Goal: Task Accomplishment & Management: Use online tool/utility

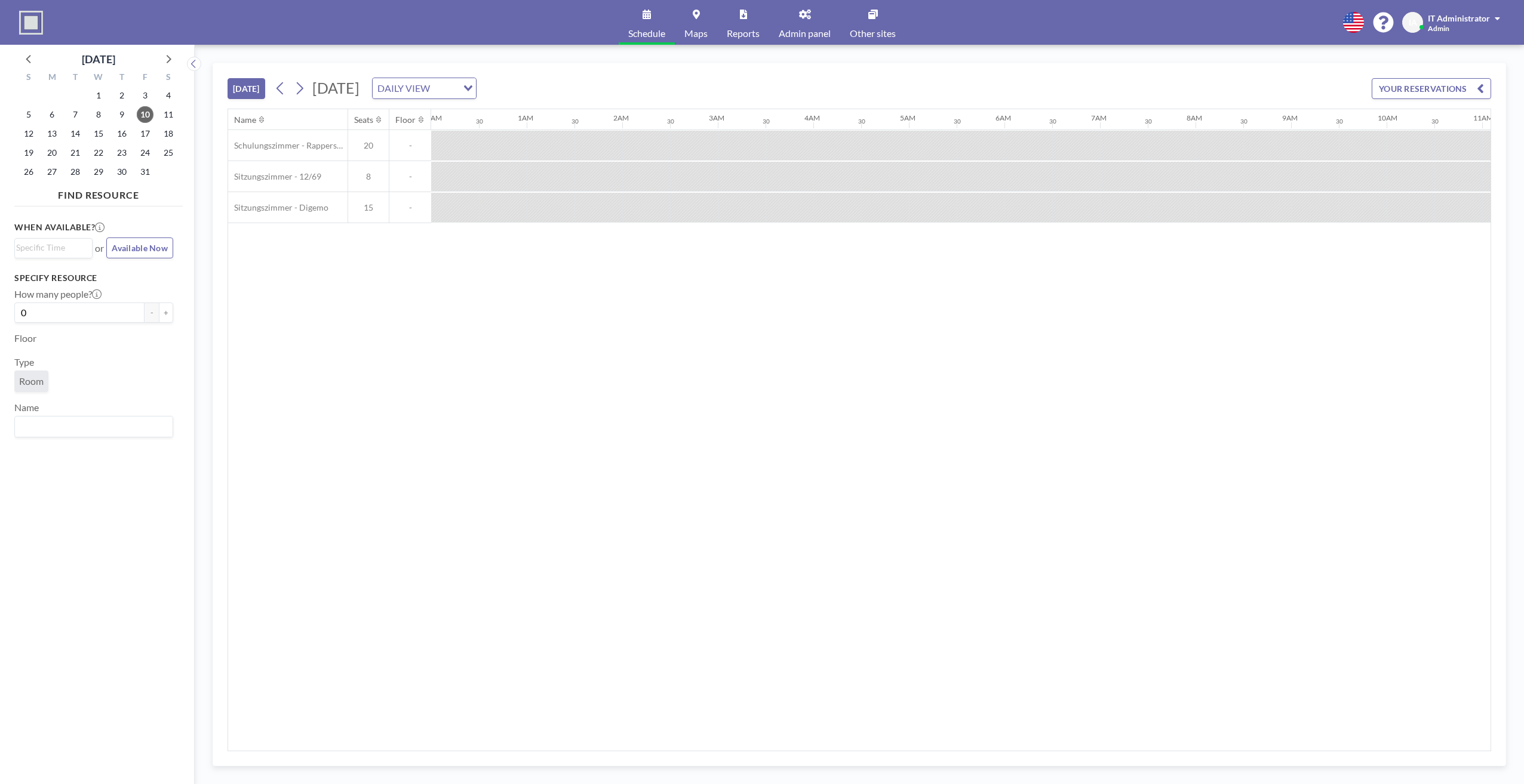
scroll to position [0, 628]
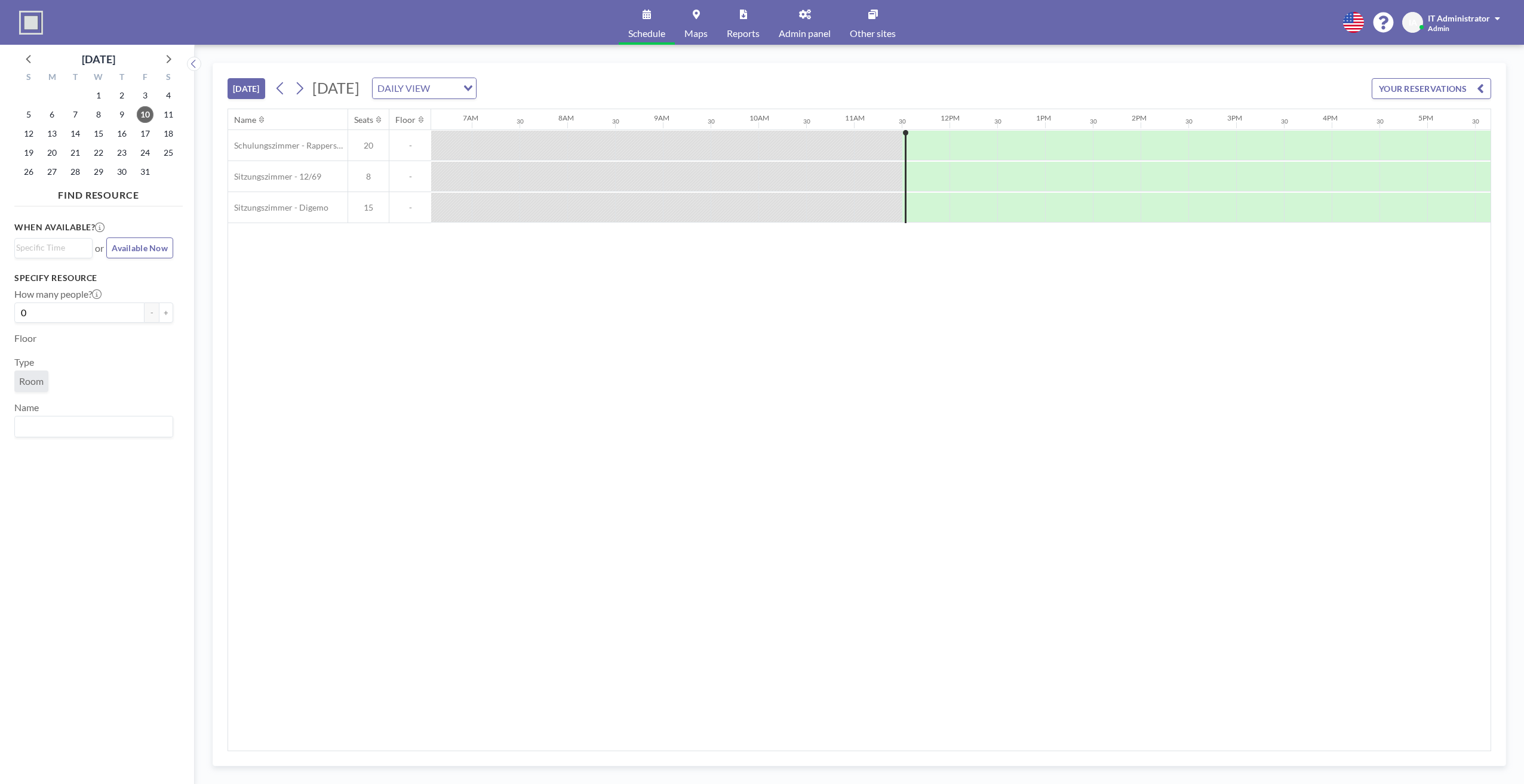
click at [751, 424] on div "Name Seats Floor 12AM 30 1AM 30 2AM 30 3AM 30 4AM 30 5AM 30 6AM 30 7AM 30 8AM 3…" at bounding box center [858, 429] width 1262 height 642
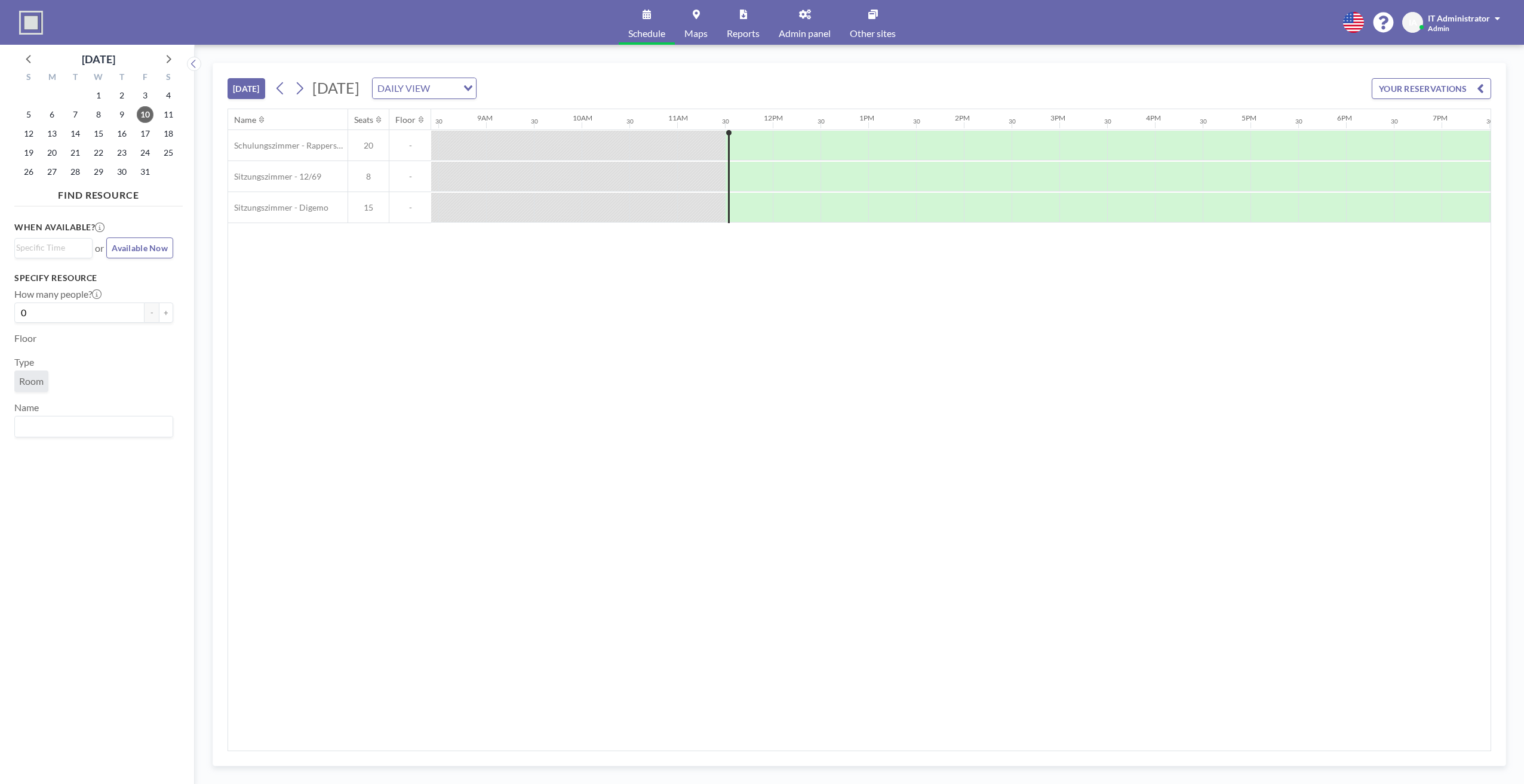
scroll to position [0, 1102]
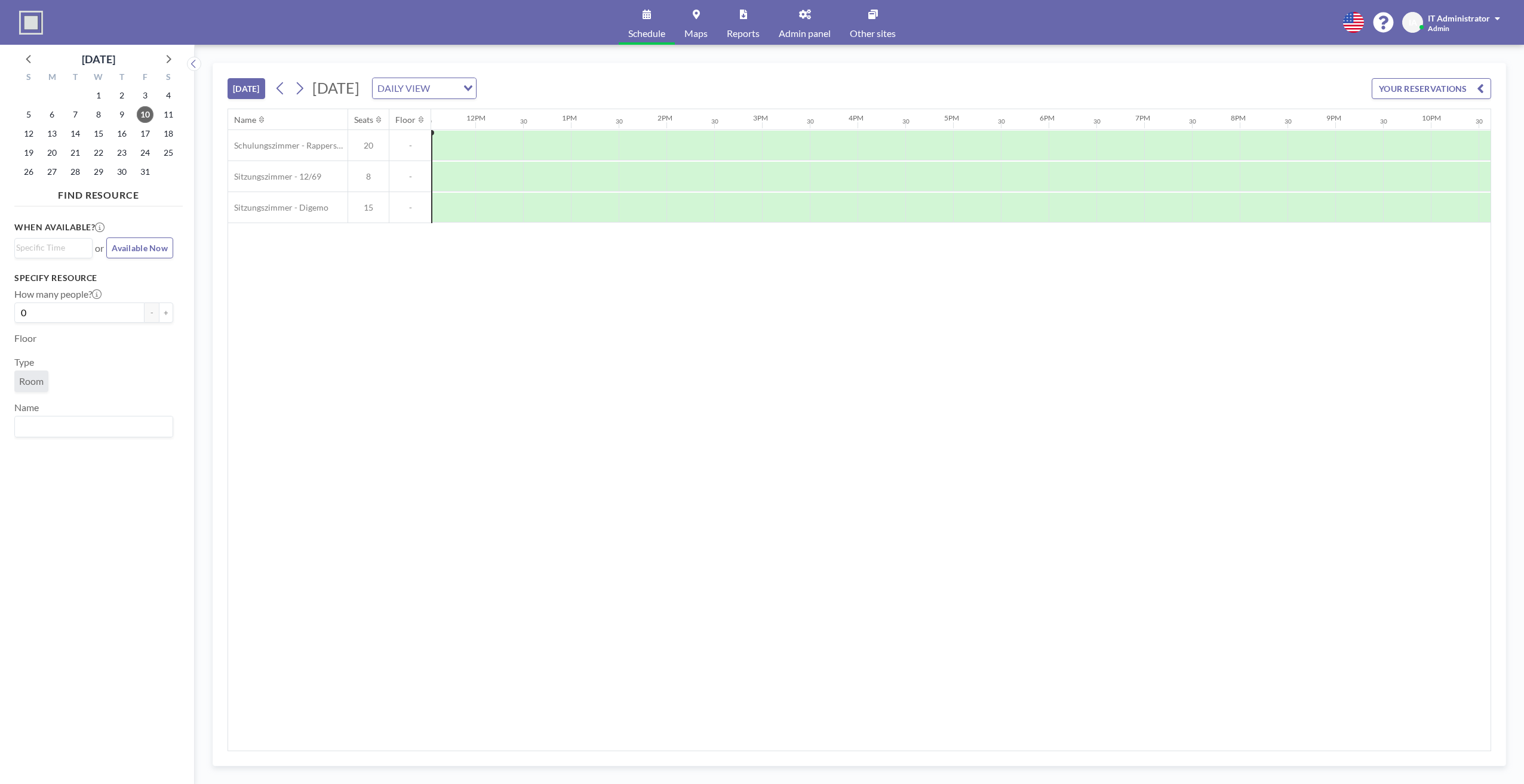
click at [458, 369] on div "Name Seats Floor 12AM 30 1AM 30 2AM 30 3AM 30 4AM 30 5AM 30 6AM 30 7AM 30 8AM 3…" at bounding box center [858, 429] width 1262 height 642
drag, startPoint x: 877, startPoint y: 751, endPoint x: 856, endPoint y: 749, distance: 21.1
click at [856, 749] on div "Name Seats Floor 12AM 30 1AM 30 2AM 30 3AM 30 4AM 30 5AM 30 6AM 30 7AM 30 8AM 3…" at bounding box center [859, 430] width 1264 height 642
click at [558, 651] on div "Name Seats Floor 12AM 30 1AM 30 2AM 30 3AM 30 4AM 30 5AM 30 6AM 30 7AM 30 8AM 3…" at bounding box center [858, 429] width 1262 height 642
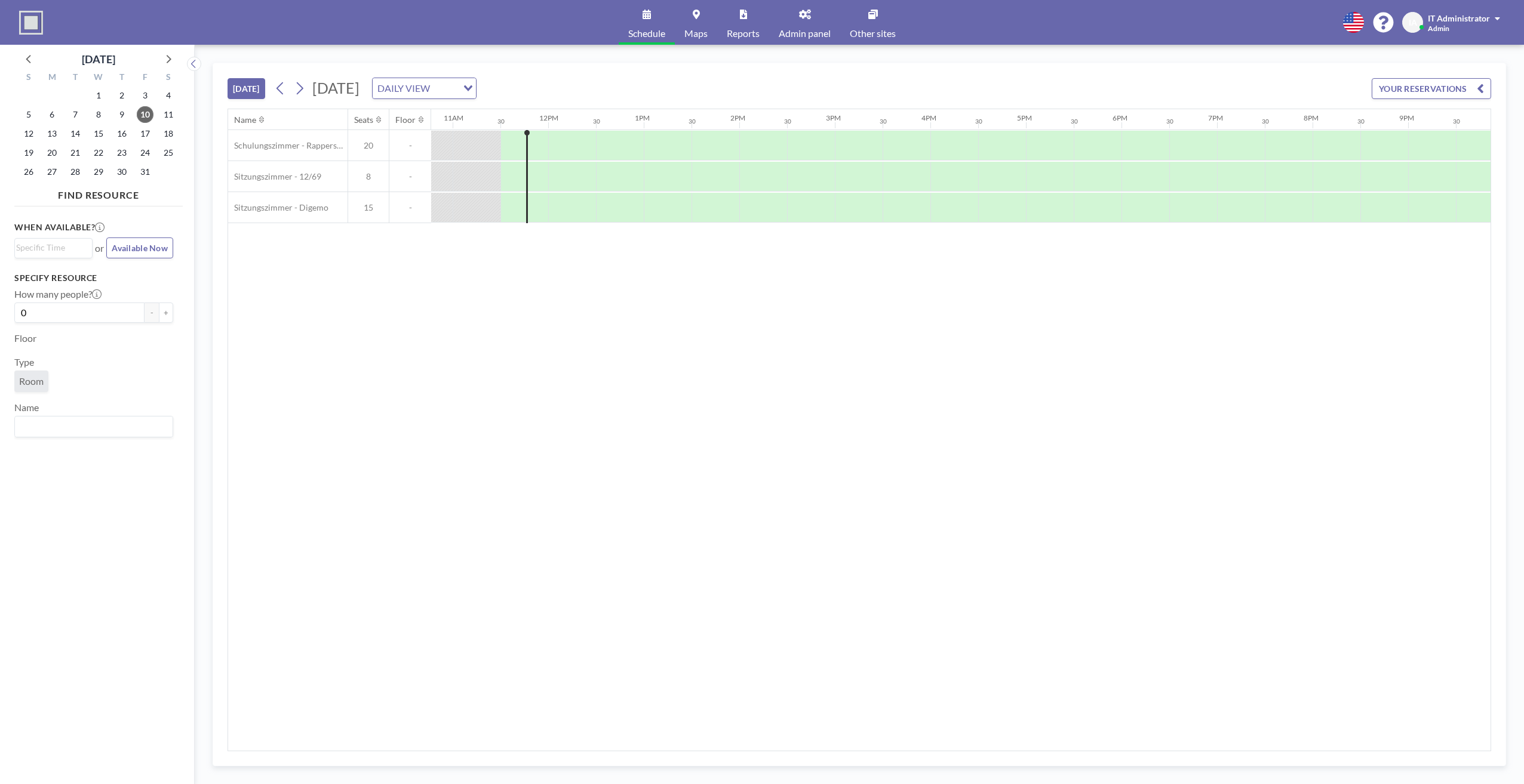
click at [800, 361] on div "Name Seats Floor 12AM 30 1AM 30 2AM 30 3AM 30 4AM 30 5AM 30 6AM 30 7AM 30 8AM 3…" at bounding box center [858, 429] width 1262 height 642
click at [1077, 568] on div "Name Seats Floor 12AM 30 1AM 30 2AM 30 3AM 30 4AM 30 5AM 30 6AM 30 7AM 30 8AM 3…" at bounding box center [858, 429] width 1262 height 642
click at [89, 682] on div "When available? Loading... or Available Now Specify resource How many people? 0…" at bounding box center [98, 486] width 168 height 549
drag, startPoint x: 690, startPoint y: 442, endPoint x: 676, endPoint y: 444, distance: 14.1
click at [690, 443] on div "Name Seats Floor 12AM 30 1AM 30 2AM 30 3AM 30 4AM 30 5AM 30 6AM 30 7AM 30 8AM 3…" at bounding box center [858, 429] width 1262 height 642
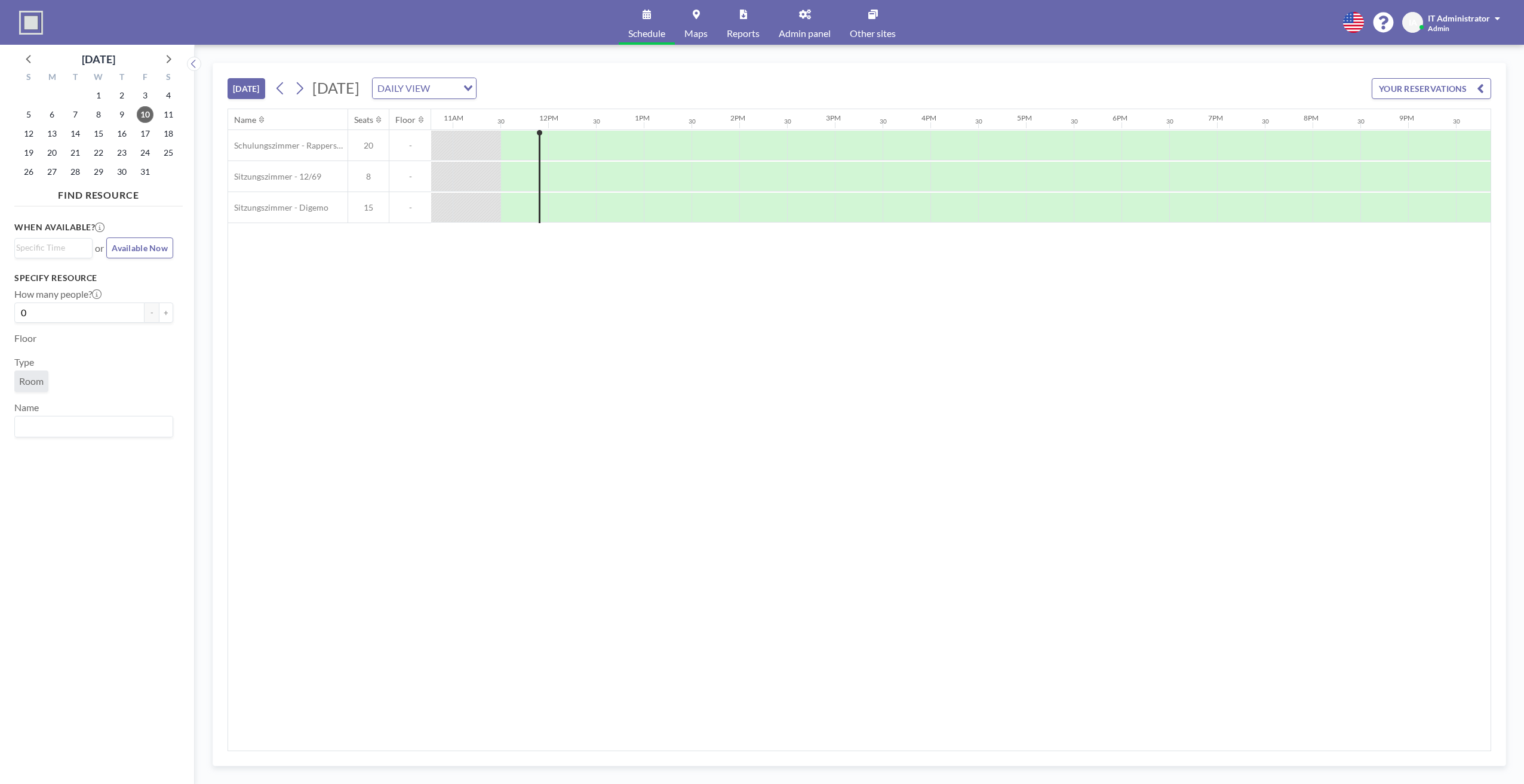
click at [275, 297] on div "Name Seats Floor 12AM 30 1AM 30 2AM 30 3AM 30 4AM 30 5AM 30 6AM 30 7AM 30 8AM 3…" at bounding box center [858, 429] width 1262 height 642
